Goal: Transaction & Acquisition: Purchase product/service

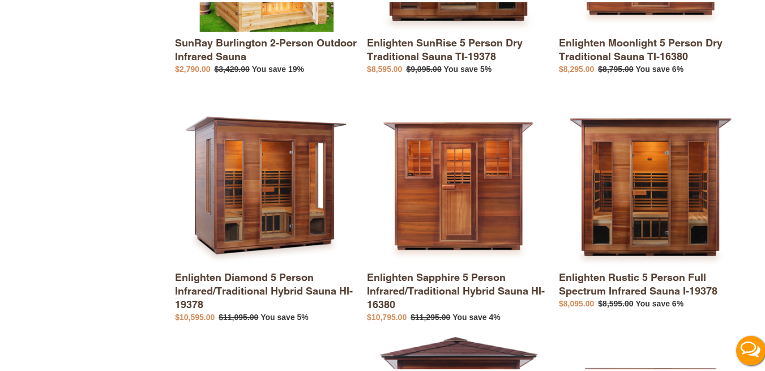
scroll to position [875, 0]
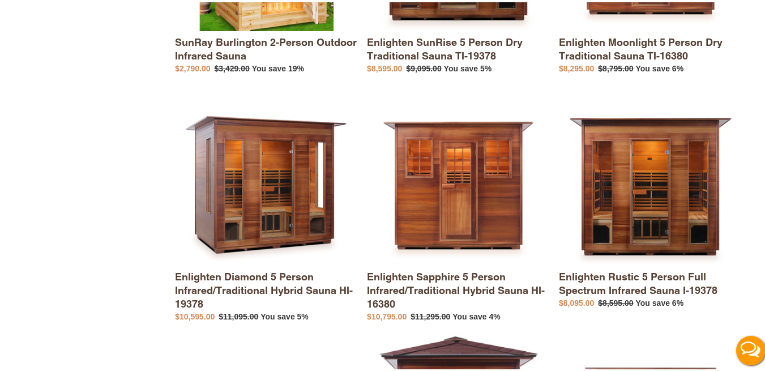
click at [274, 199] on link "Enlighten Diamond 5 Person Infrared/Traditional Hybrid Sauna HI-19378" at bounding box center [267, 200] width 184 height 240
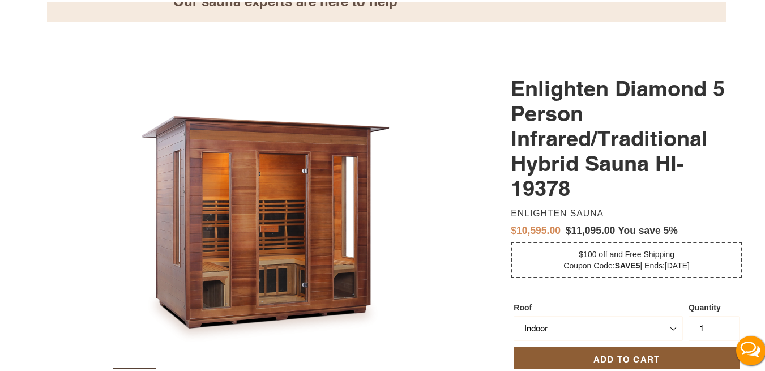
scroll to position [232, 0]
